Goal: Task Accomplishment & Management: Complete application form

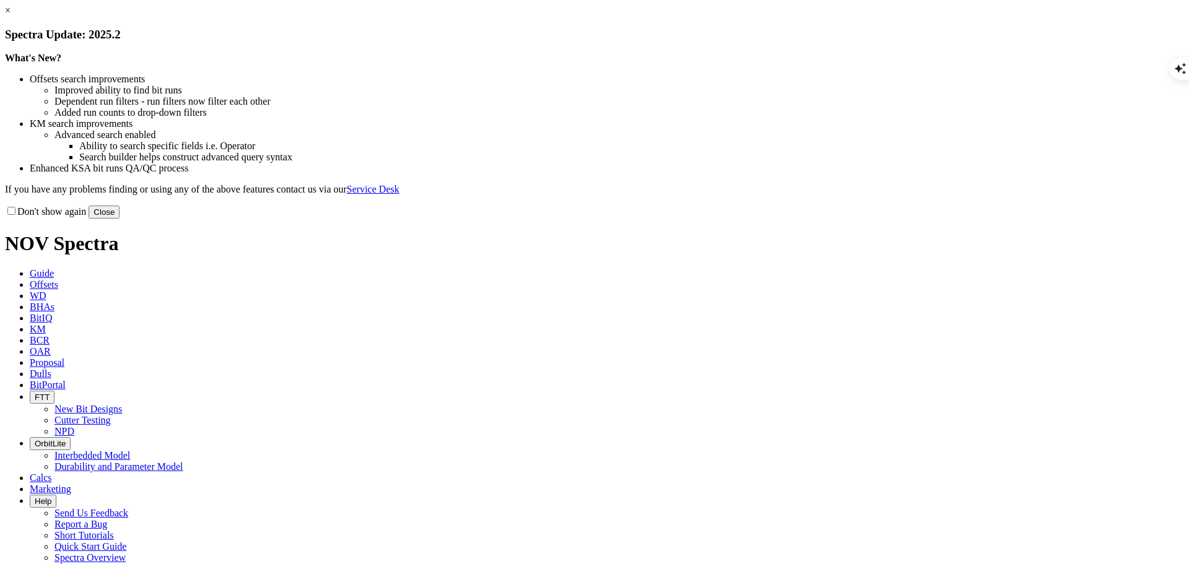
scroll to position [1242, 0]
select select "Cutter"
click at [120, 219] on button "Close" at bounding box center [104, 212] width 31 height 13
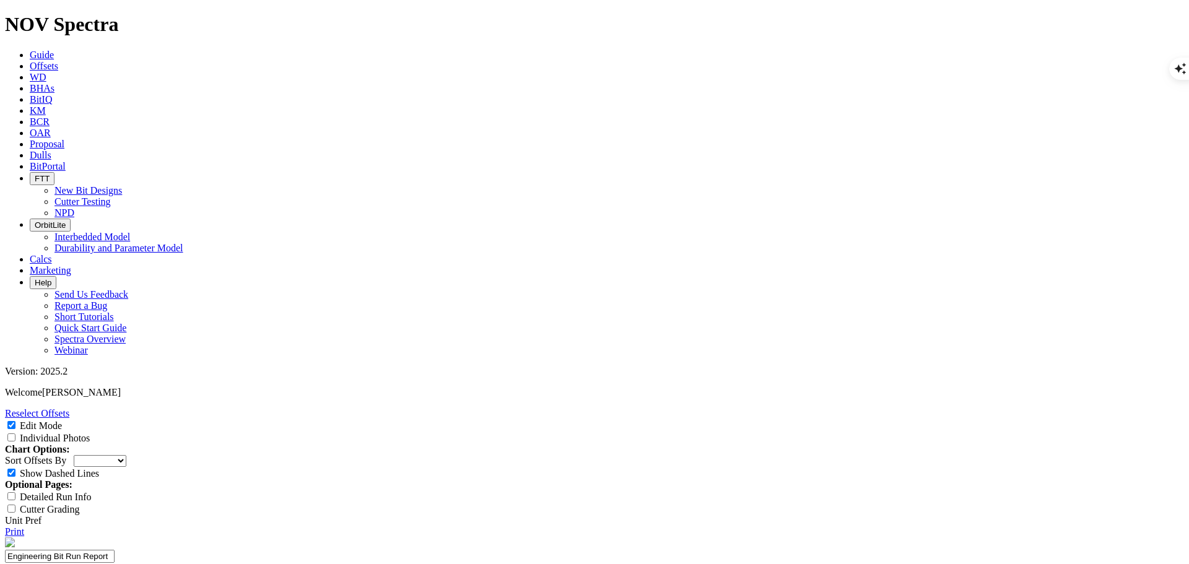
drag, startPoint x: 523, startPoint y: 456, endPoint x: 425, endPoint y: 417, distance: 104.8
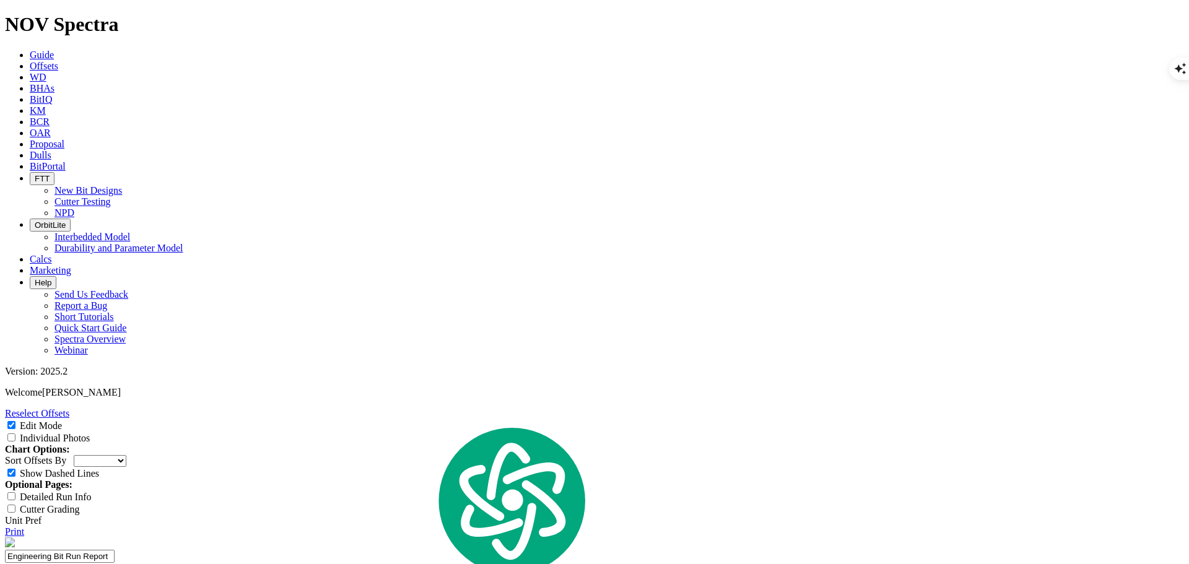
scroll to position [310, 0]
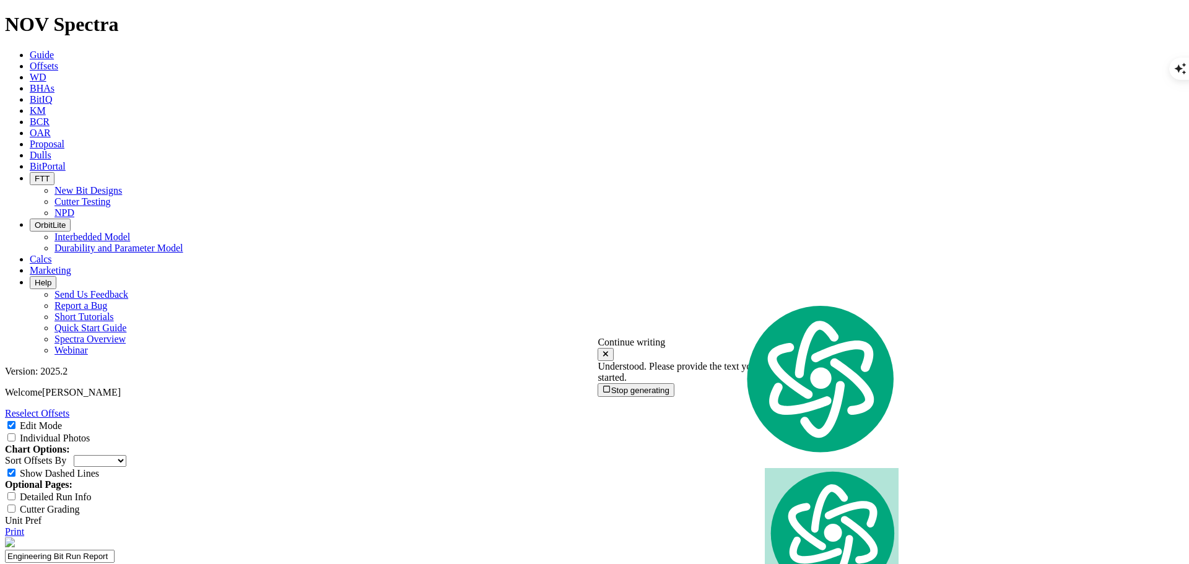
scroll to position [1242, 0]
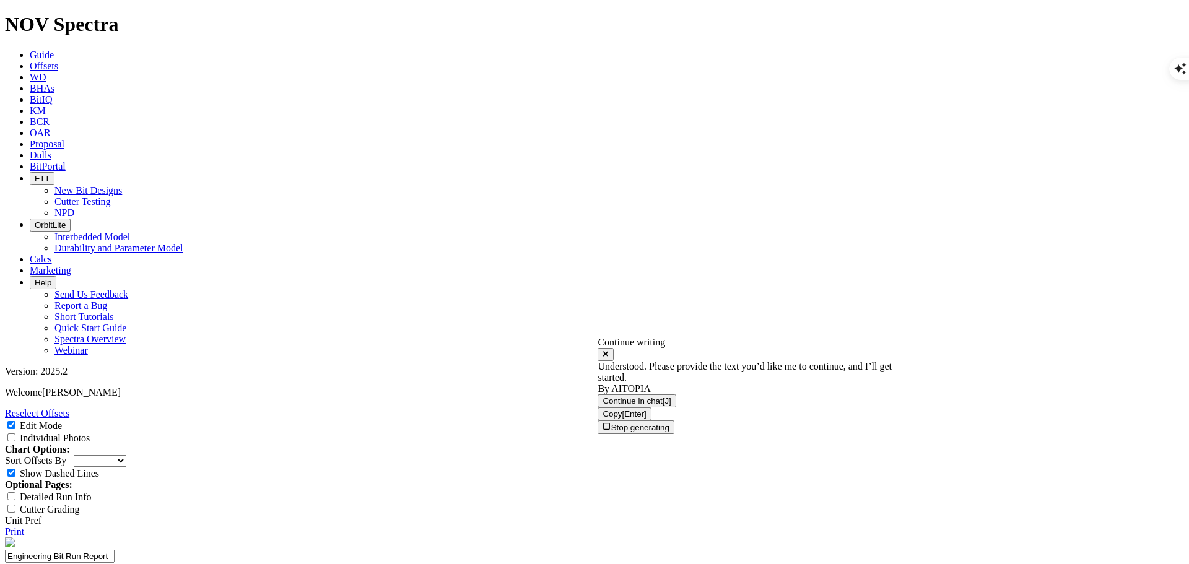
drag, startPoint x: 747, startPoint y: 309, endPoint x: 601, endPoint y: 307, distance: 146.2
drag, startPoint x: 673, startPoint y: 303, endPoint x: 671, endPoint y: 317, distance: 14.5
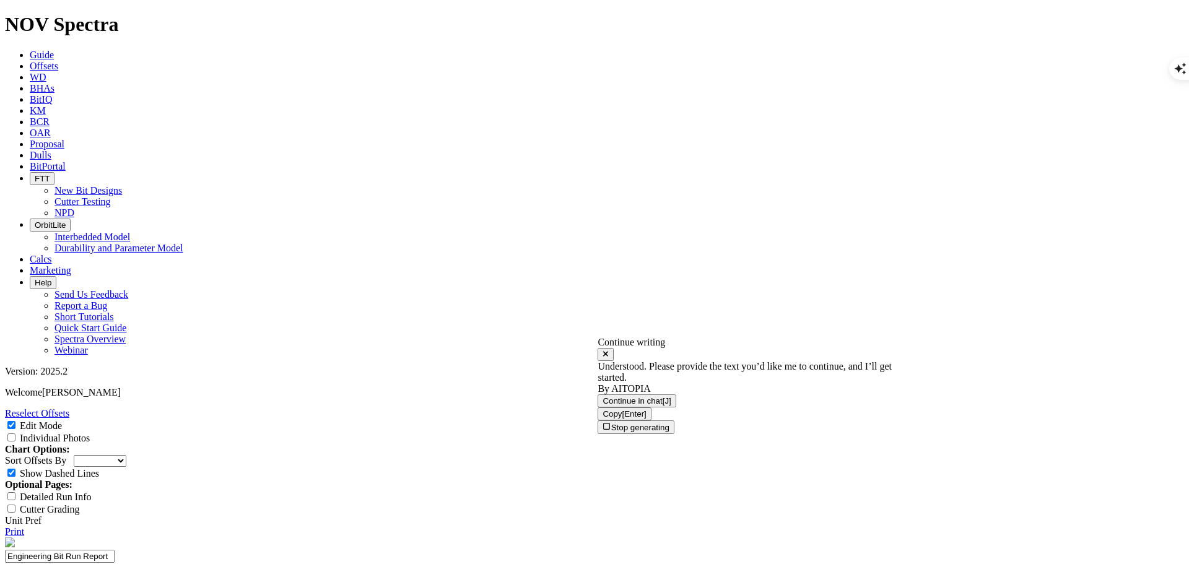
drag, startPoint x: 741, startPoint y: 185, endPoint x: 597, endPoint y: 183, distance: 144.3
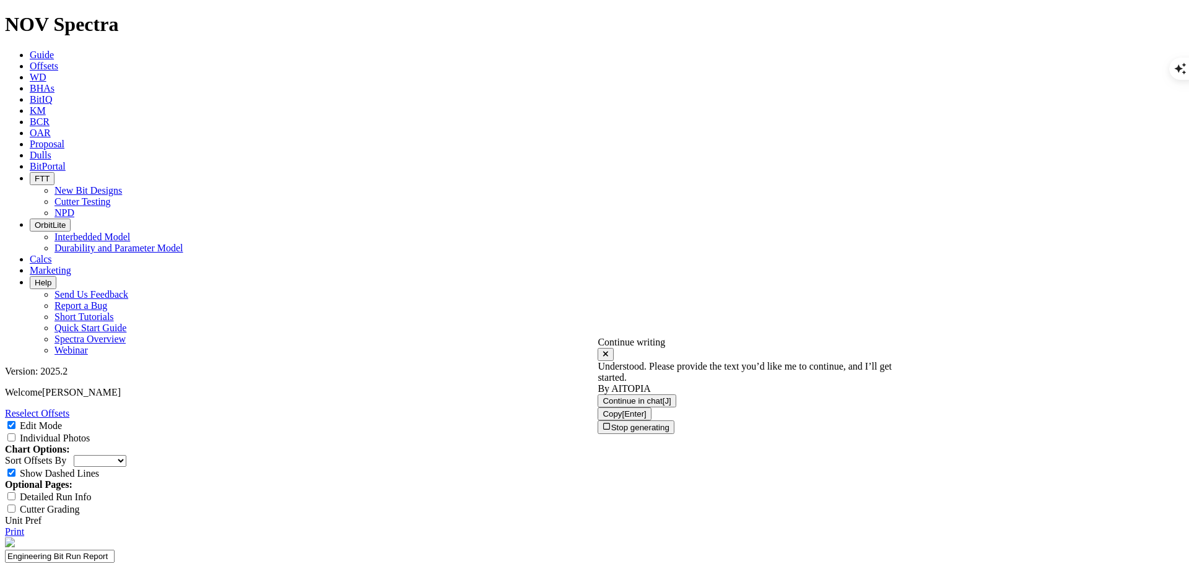
type textarea "Cone in good condition minor erosion on the substrate Couple of fully spall sho…"
select select "number:0"
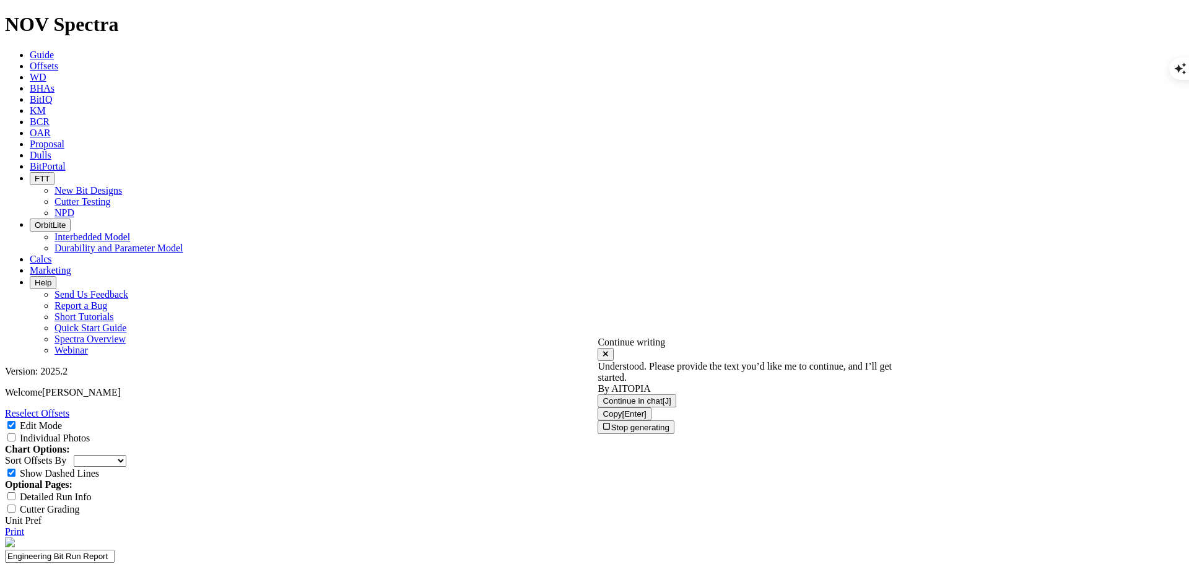
select select "number:0"
click at [608, 352] on icon at bounding box center [605, 354] width 5 height 5
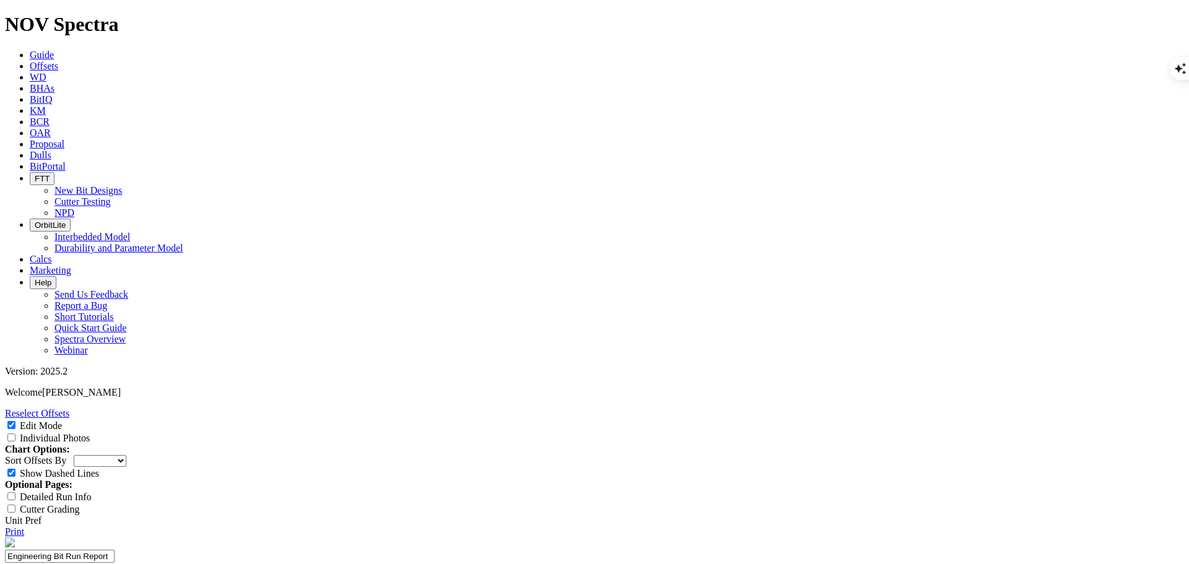
scroll to position [681, 0]
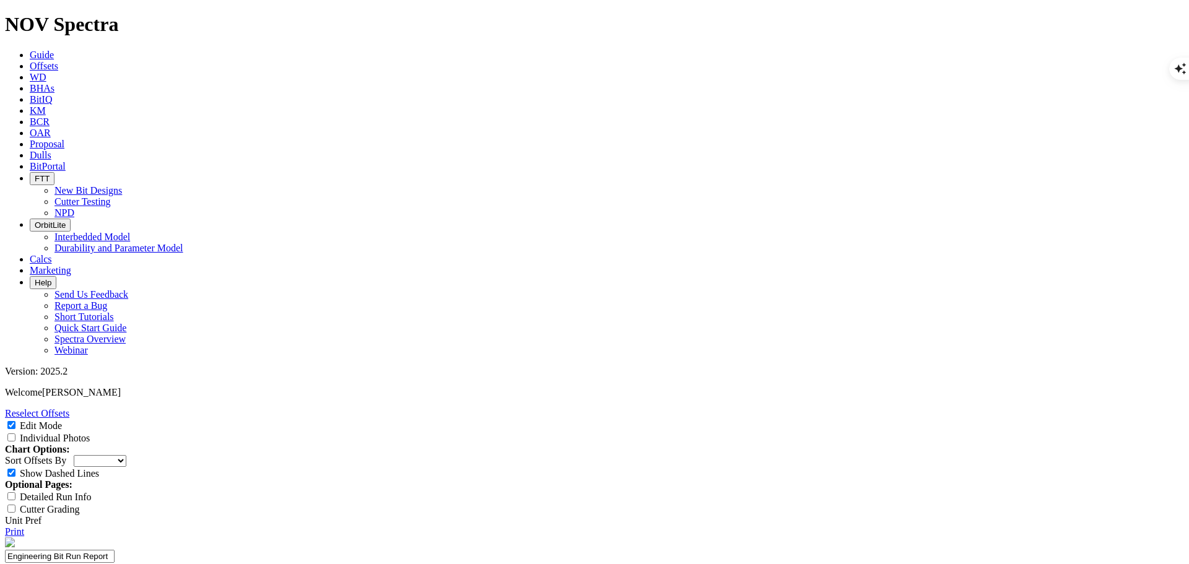
select select "number:1"
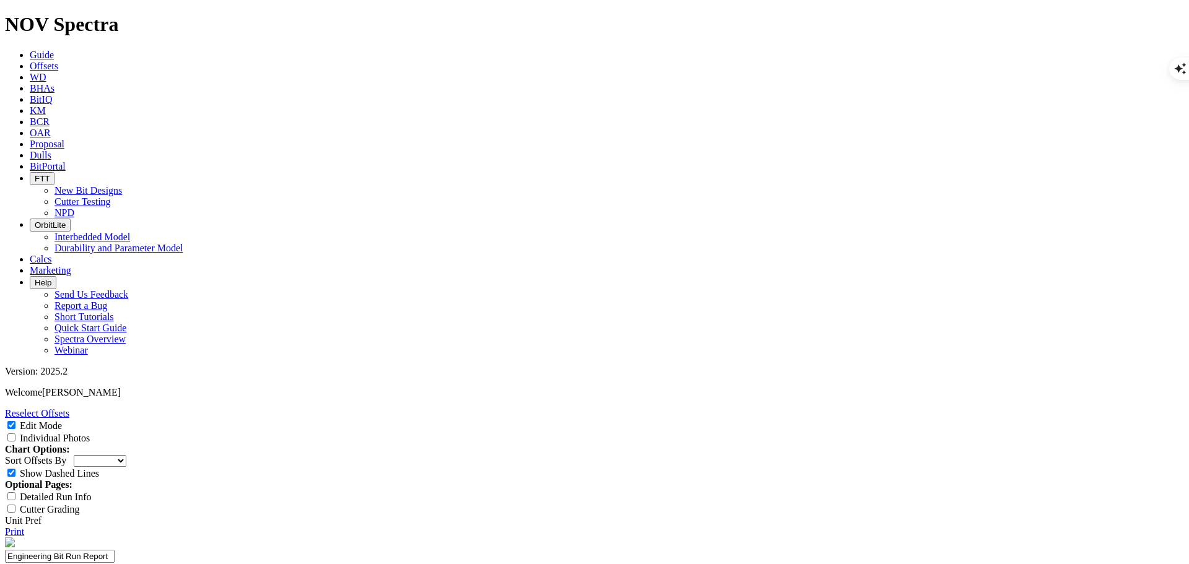
select select "number:3"
select select "number:2"
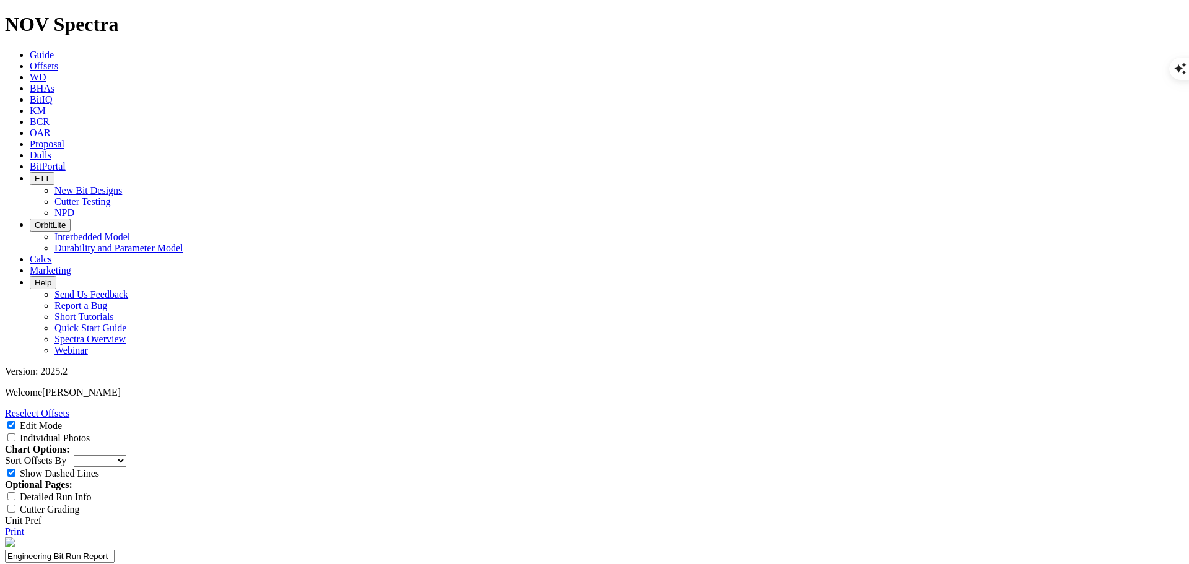
select select "number:2"
